Goal: Information Seeking & Learning: Learn about a topic

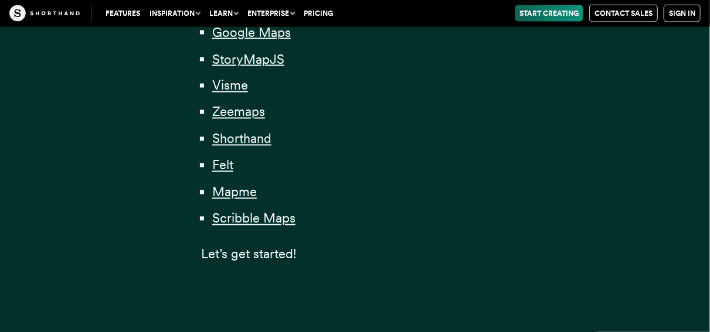
scroll to position [999, 0]
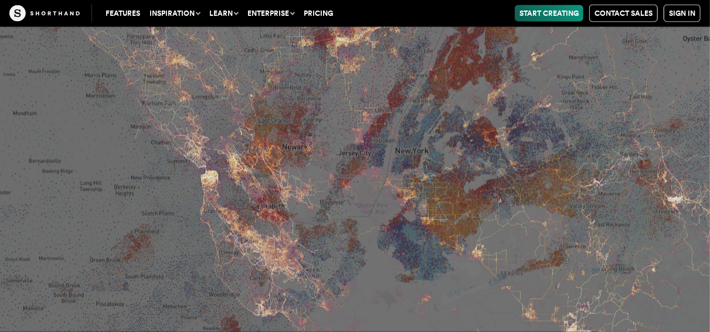
scroll to position [5212, 0]
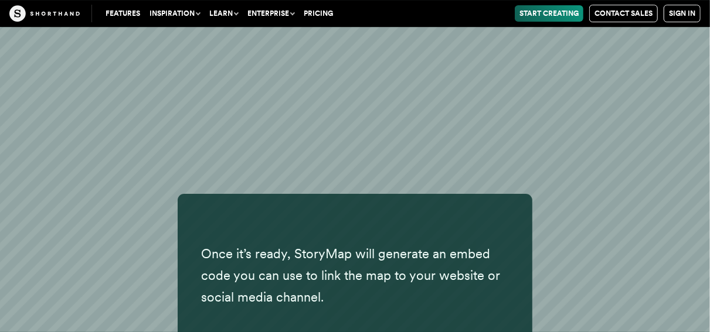
scroll to position [12668, 0]
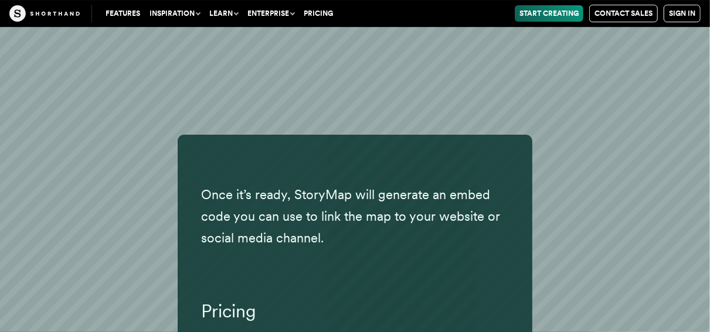
click at [324, 184] on p "Once it’s ready, StoryMap will generate an embed code you can use to link the m…" at bounding box center [355, 217] width 308 height 66
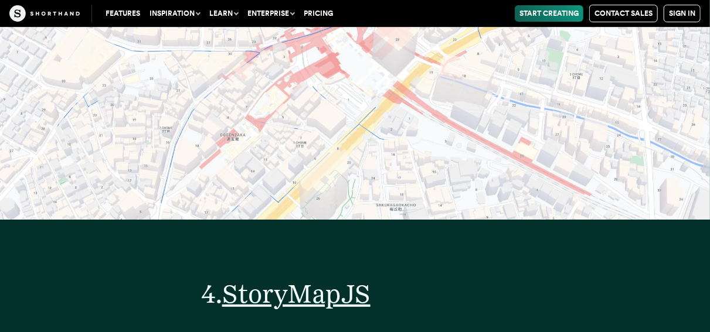
scroll to position [10778, 0]
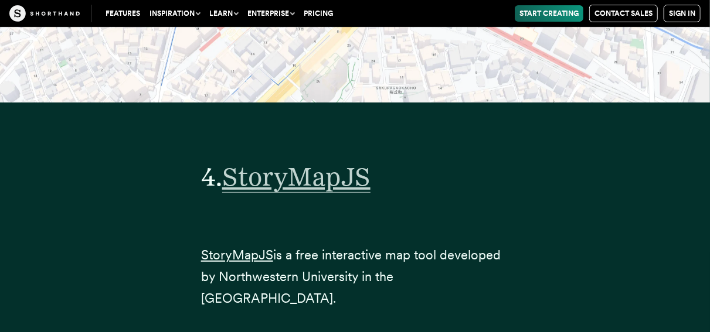
click at [324, 161] on span "StoryMapJS" at bounding box center [296, 177] width 148 height 32
